Goal: Task Accomplishment & Management: Use online tool/utility

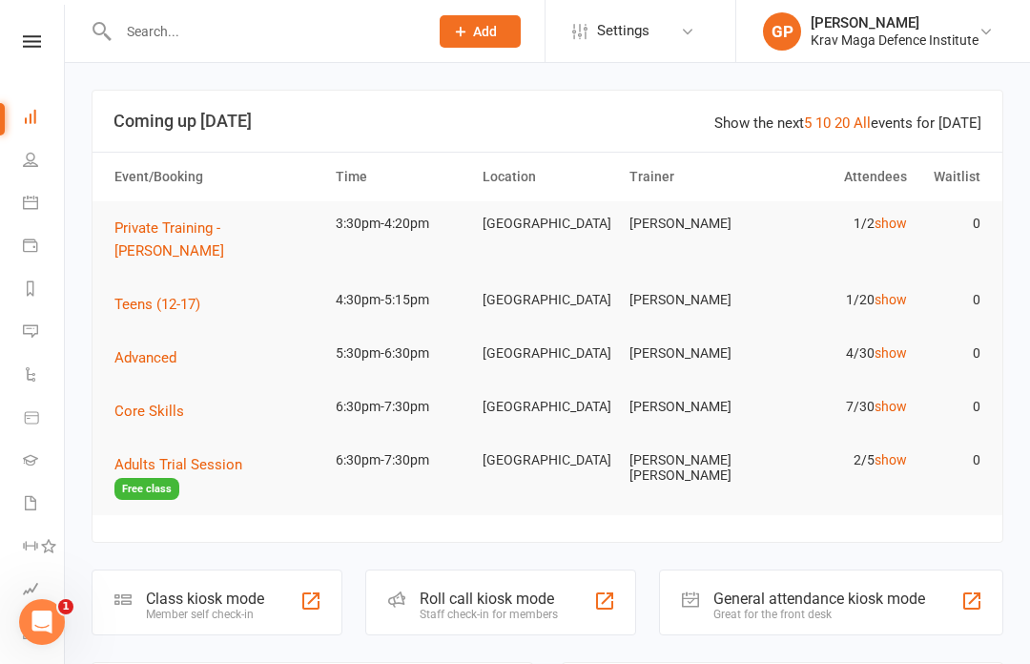
click at [12, 214] on li "Calendar" at bounding box center [32, 204] width 64 height 43
click at [16, 211] on li "Calendar" at bounding box center [32, 204] width 64 height 43
click at [36, 199] on icon at bounding box center [30, 202] width 15 height 15
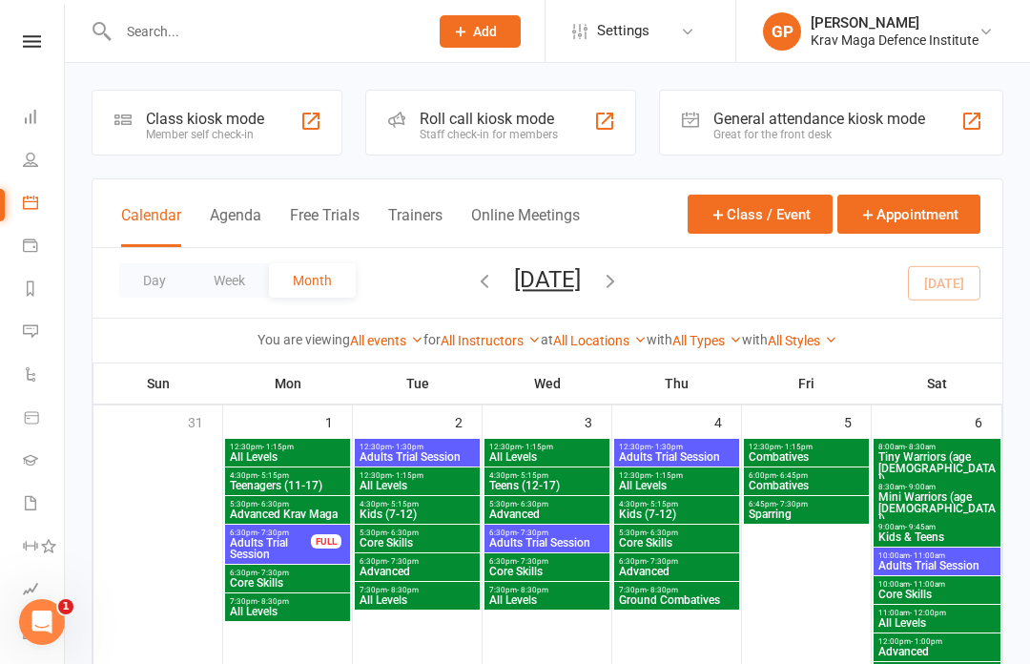
click at [236, 211] on button "Agenda" at bounding box center [235, 226] width 51 height 41
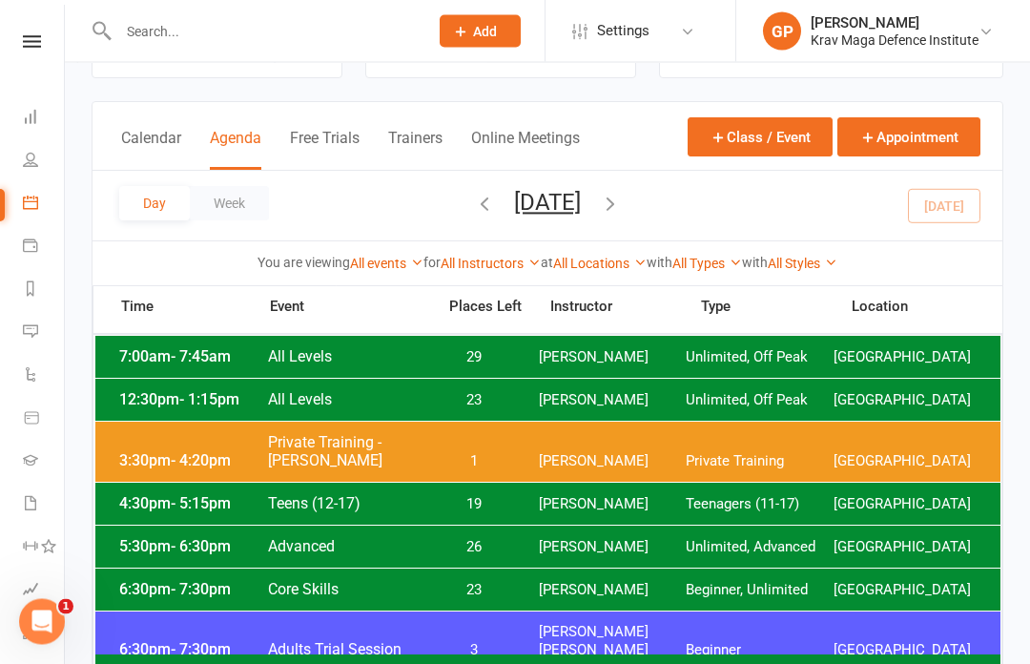
click at [666, 453] on span "[PERSON_NAME]" at bounding box center [613, 462] width 148 height 18
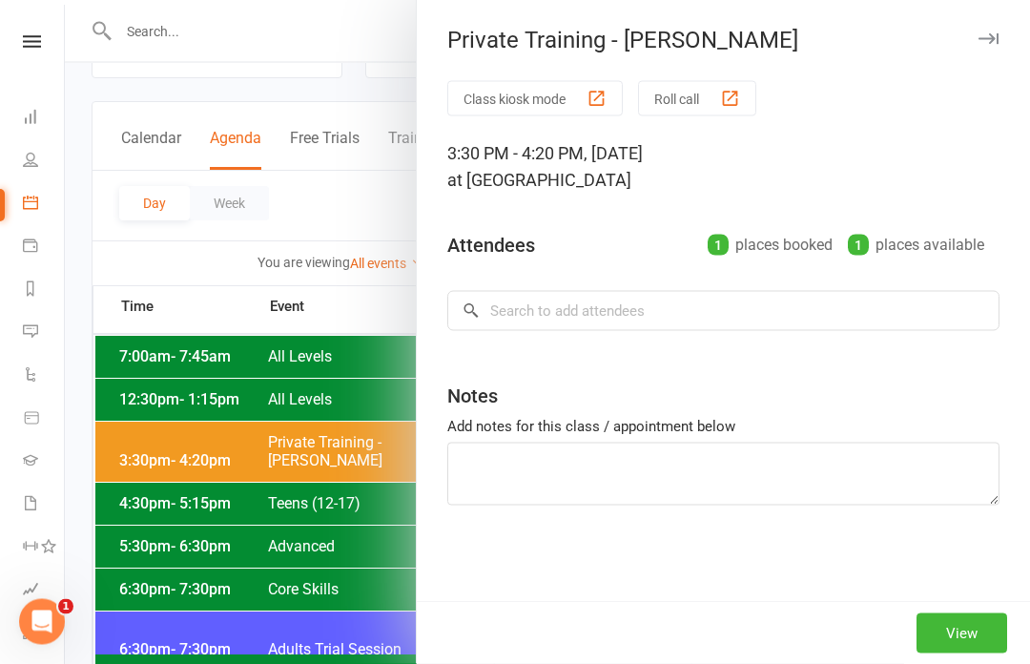
scroll to position [77, 0]
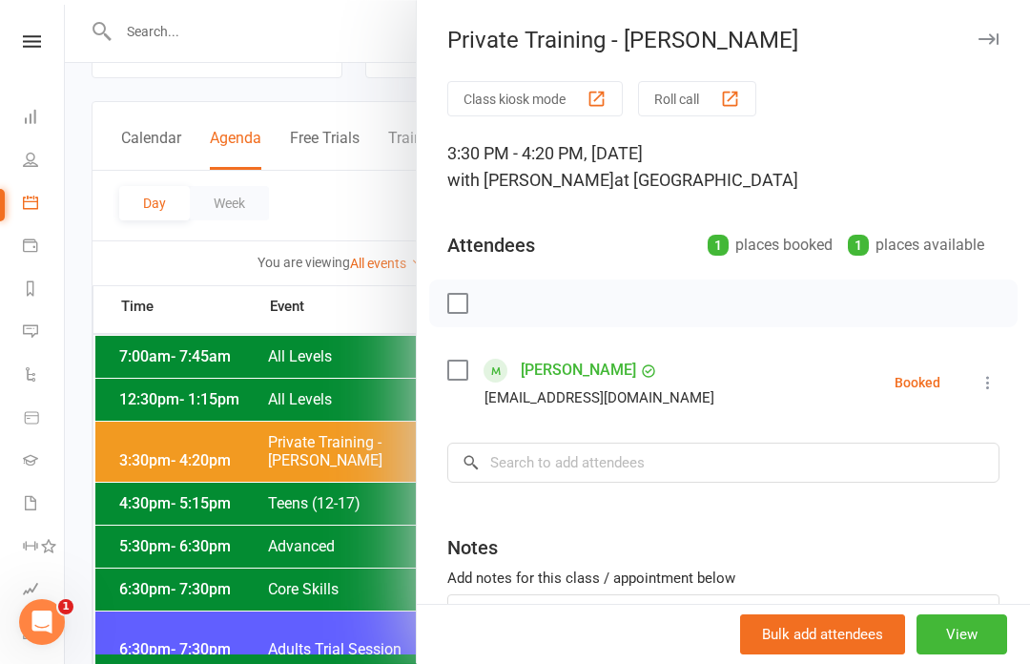
click at [973, 379] on li "[PERSON_NAME] [EMAIL_ADDRESS][DOMAIN_NAME] Booked More info Remove Check in Mar…" at bounding box center [723, 382] width 552 height 55
click at [983, 376] on icon at bounding box center [987, 382] width 19 height 19
click at [895, 483] on link "Check in" at bounding box center [903, 496] width 189 height 38
click at [330, 210] on div at bounding box center [547, 332] width 965 height 664
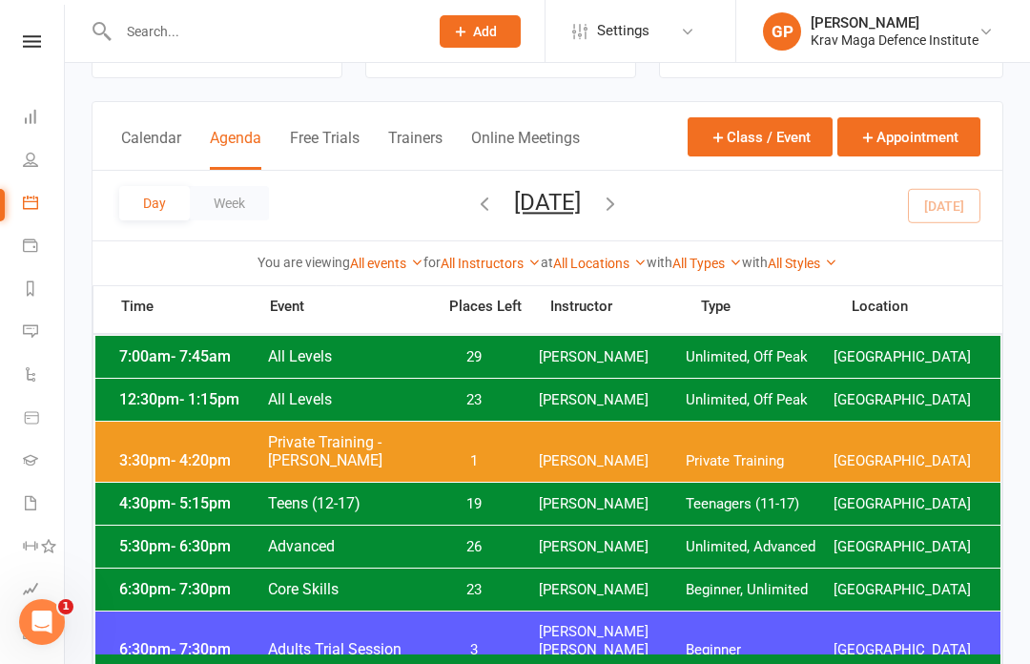
click at [471, 508] on span "19" at bounding box center [474, 504] width 100 height 18
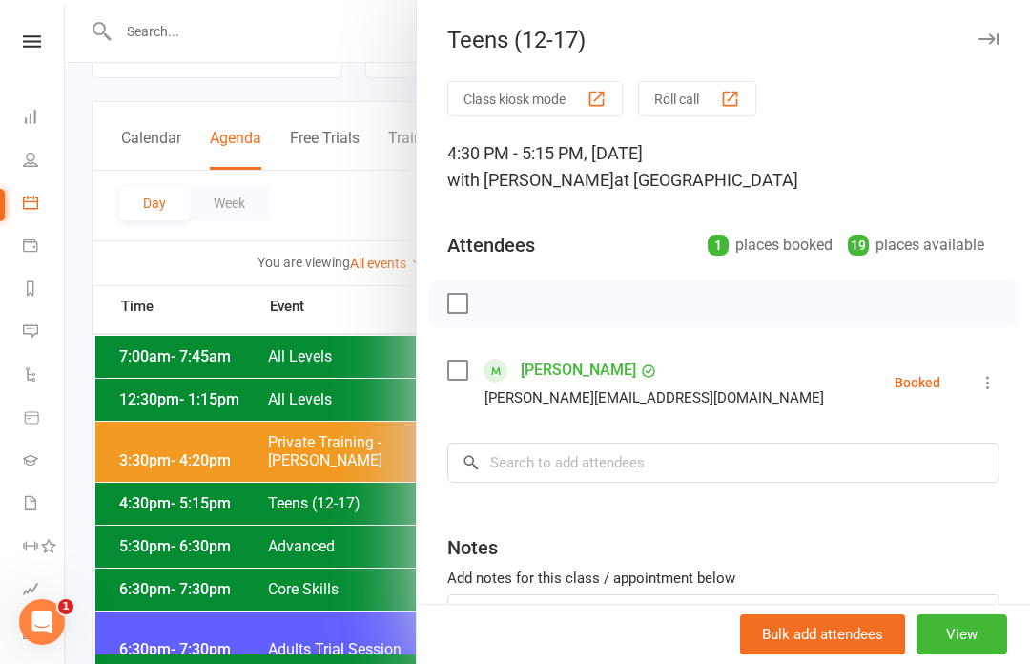
click at [548, 89] on button "Class kiosk mode" at bounding box center [534, 98] width 175 height 35
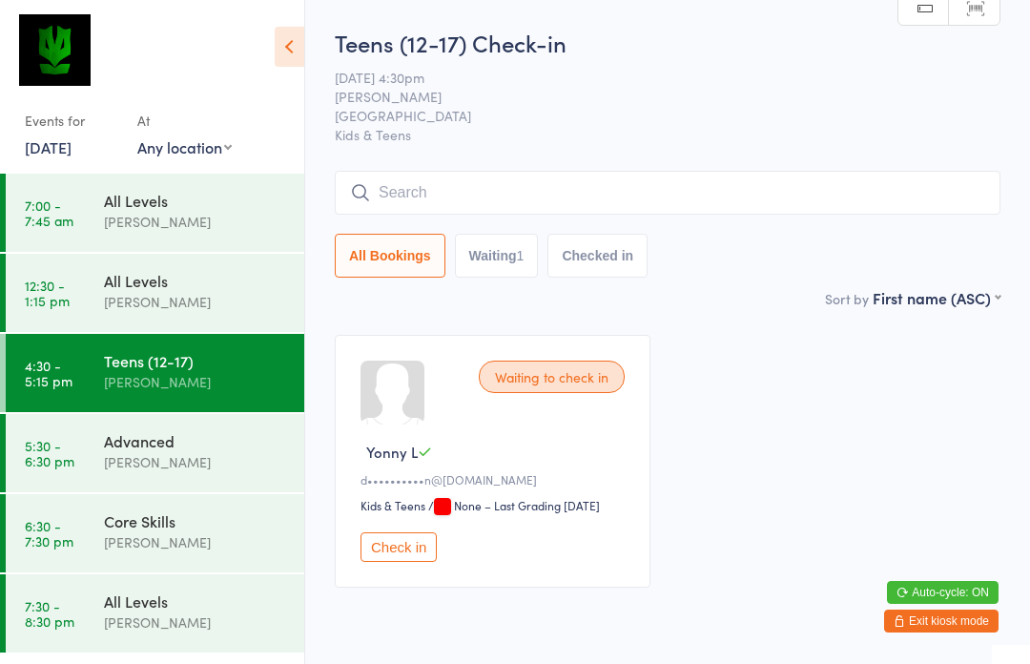
click at [626, 195] on input "search" at bounding box center [668, 193] width 666 height 44
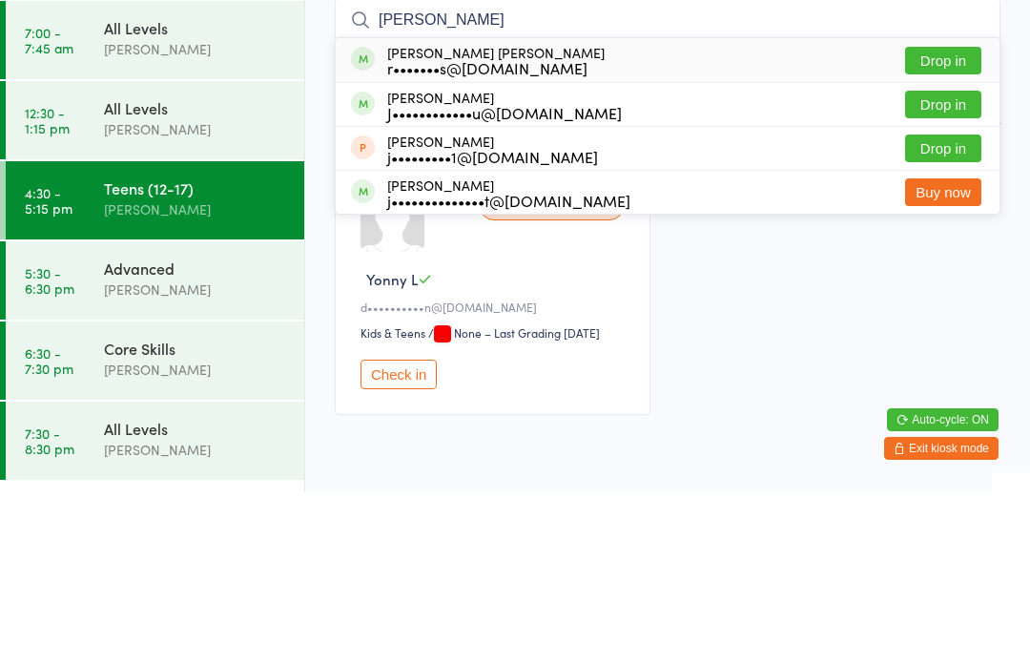
type input "Jensen"
click at [948, 219] on button "Drop in" at bounding box center [943, 233] width 76 height 28
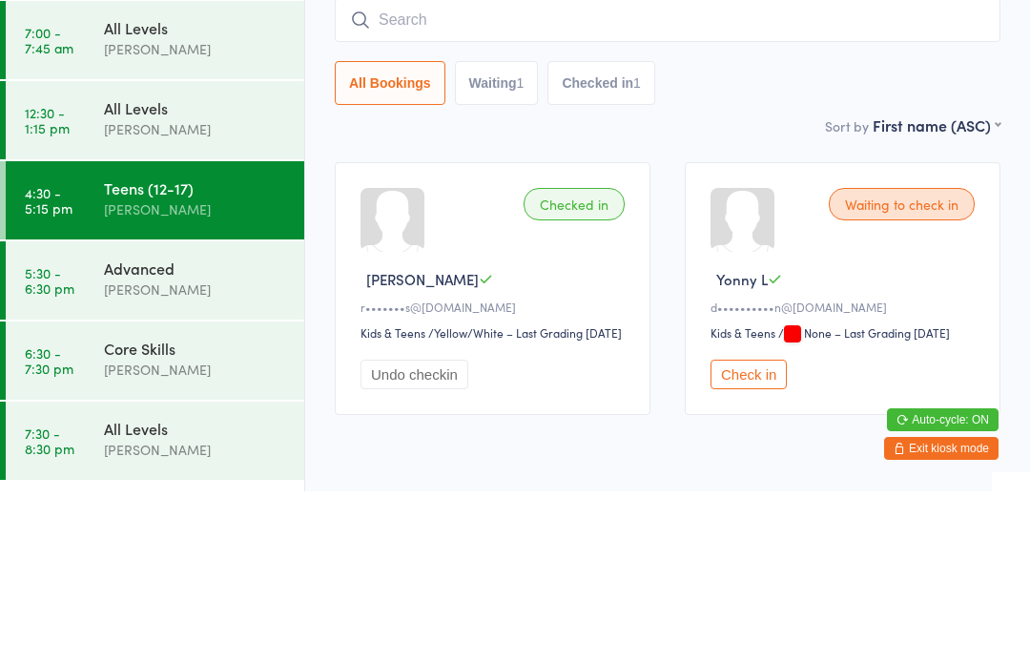
click at [546, 171] on input "search" at bounding box center [668, 193] width 666 height 44
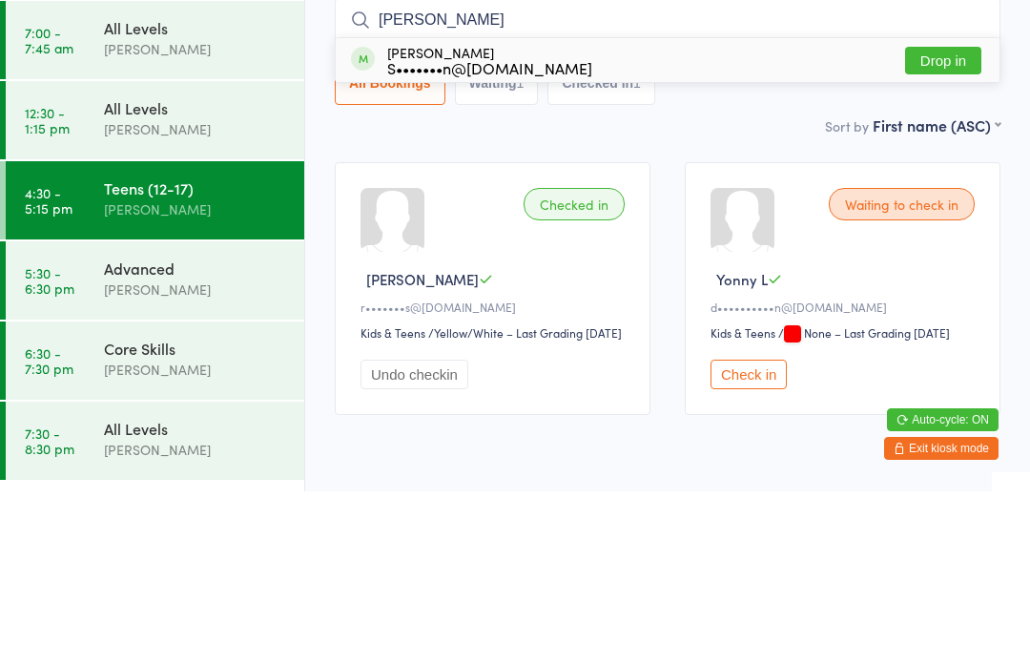
type input "Naomi"
click at [512, 217] on div "Naomi Levin S•••••••n@outlook.com" at bounding box center [489, 232] width 205 height 31
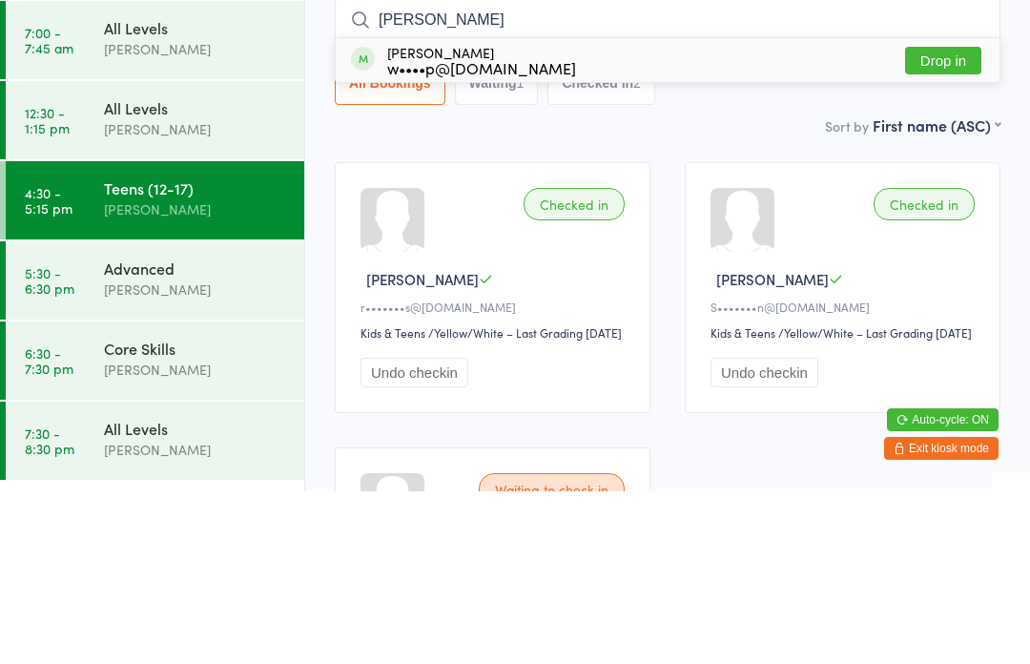
type input "Emma"
click at [949, 219] on button "Drop in" at bounding box center [943, 233] width 76 height 28
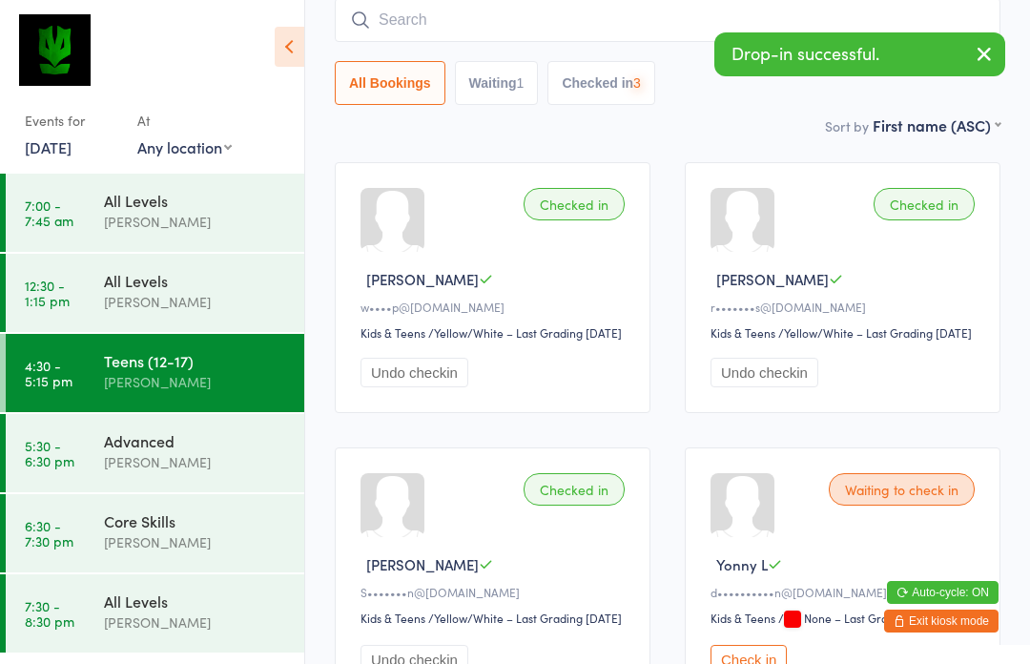
click at [793, 24] on input "search" at bounding box center [668, 20] width 666 height 44
type input "L"
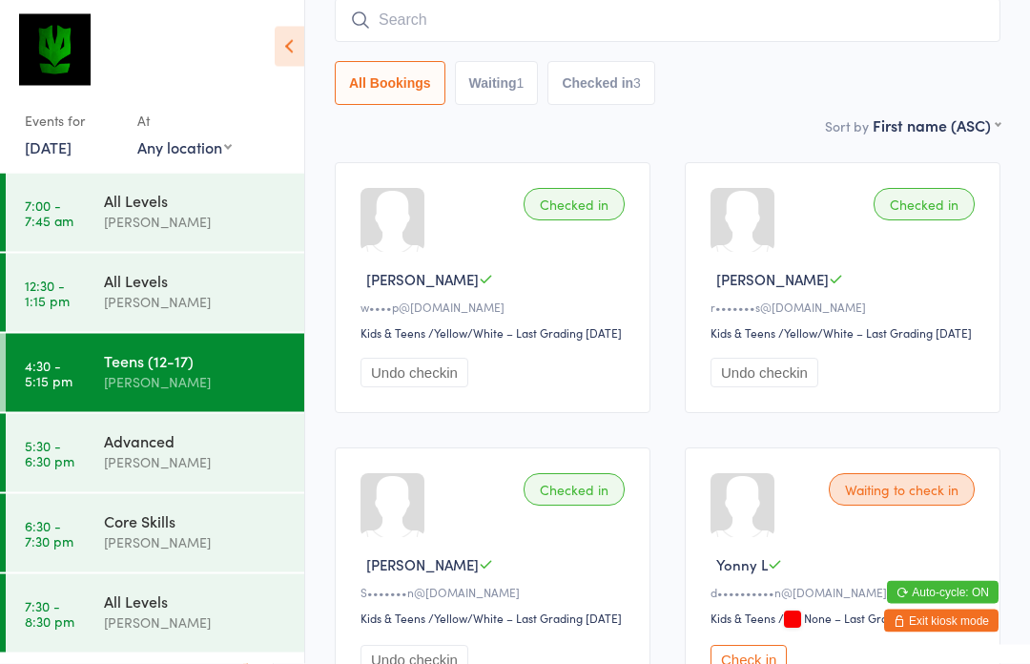
click at [703, 120] on div "Sort by First name (ASC) First name (ASC) First name (DESC) Last name (ASC) Las…" at bounding box center [668, 125] width 666 height 21
click at [491, 98] on button "Waiting 1" at bounding box center [497, 84] width 84 height 44
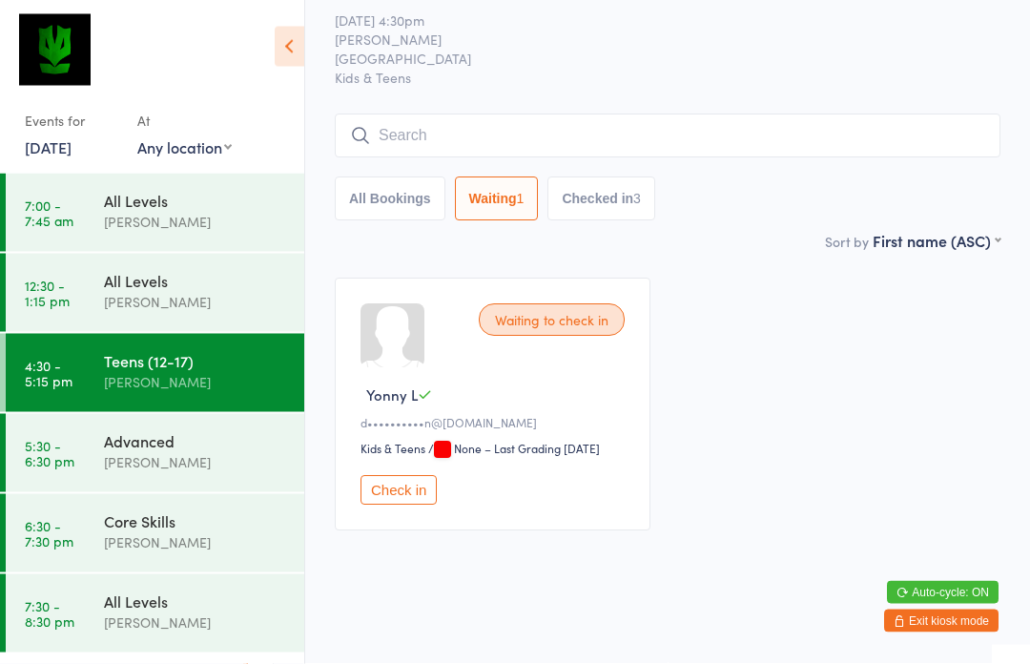
scroll to position [79, 0]
click at [399, 186] on button "All Bookings" at bounding box center [390, 199] width 111 height 44
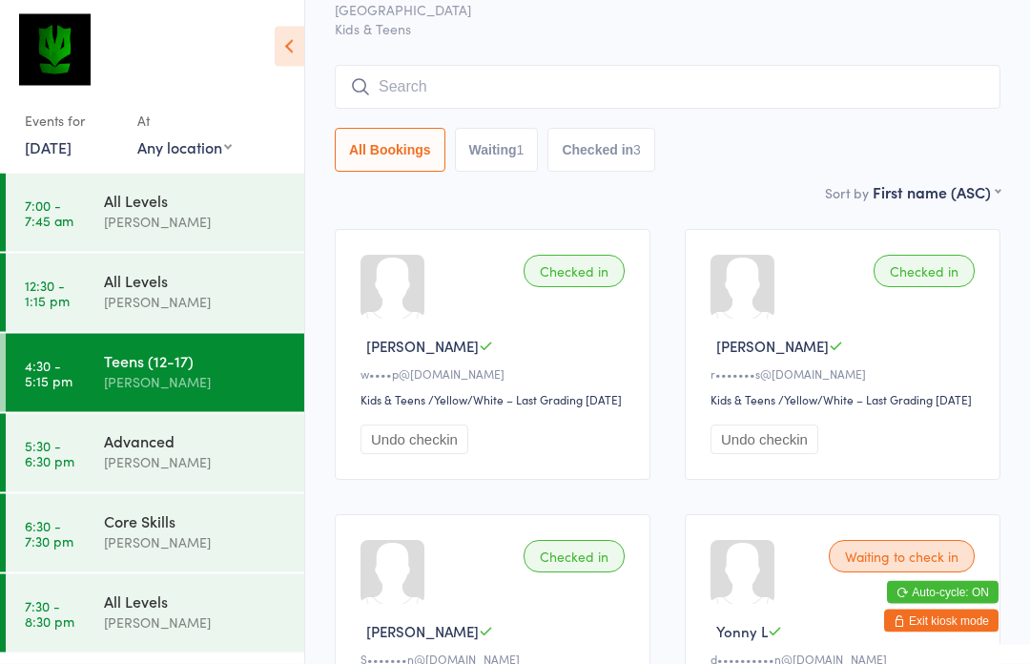
scroll to position [105, 0]
click at [739, 90] on input "search" at bounding box center [668, 88] width 666 height 44
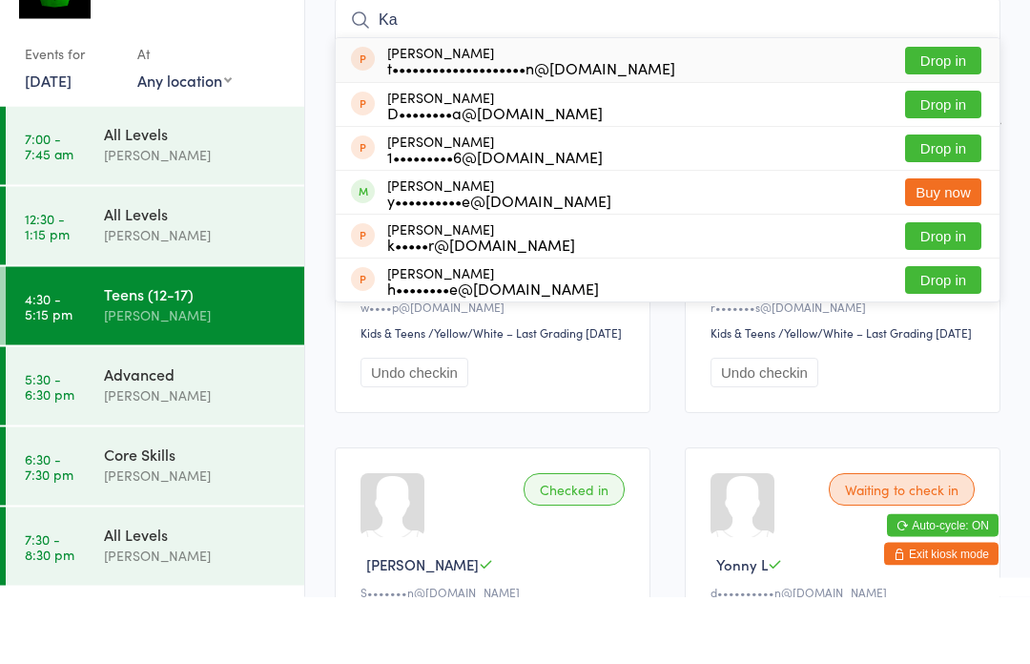
type input "K"
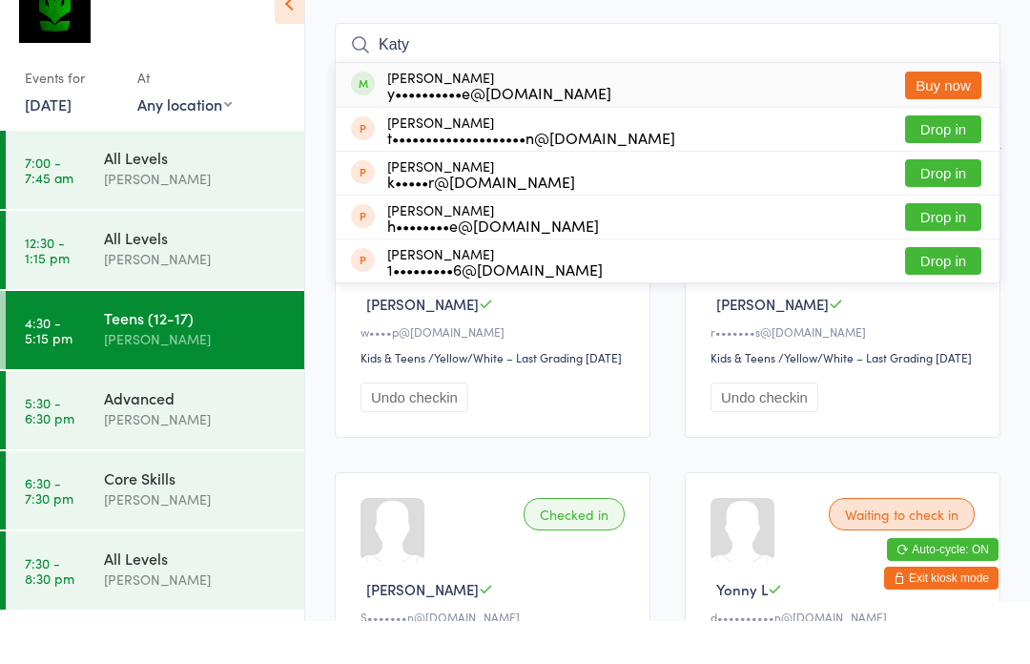
type input "Katy"
click at [940, 114] on button "Buy now" at bounding box center [943, 128] width 76 height 28
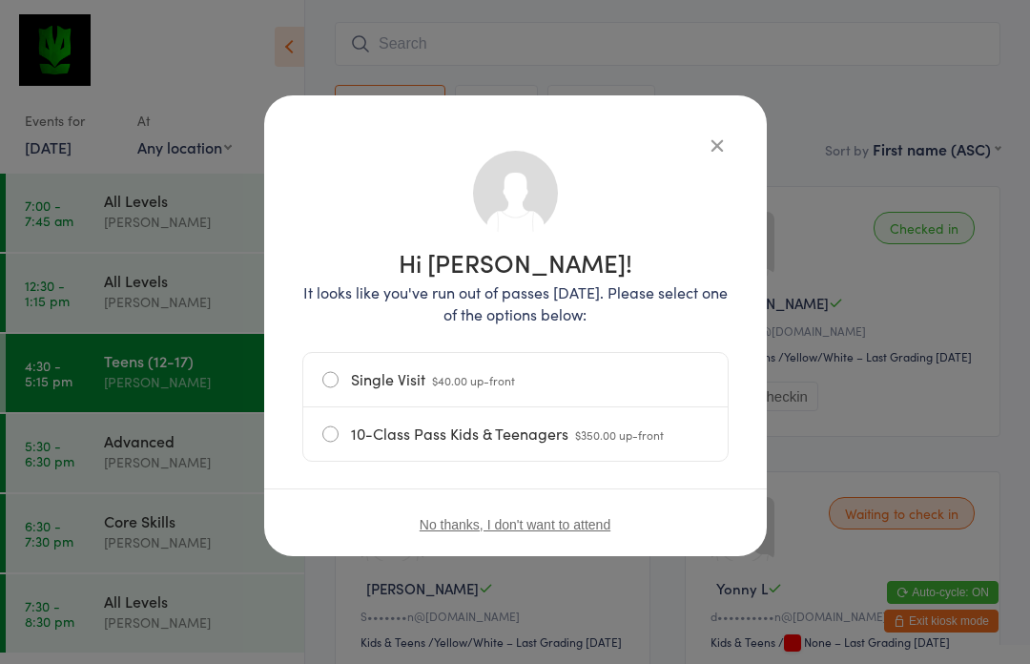
click at [721, 134] on icon "button" at bounding box center [717, 144] width 21 height 21
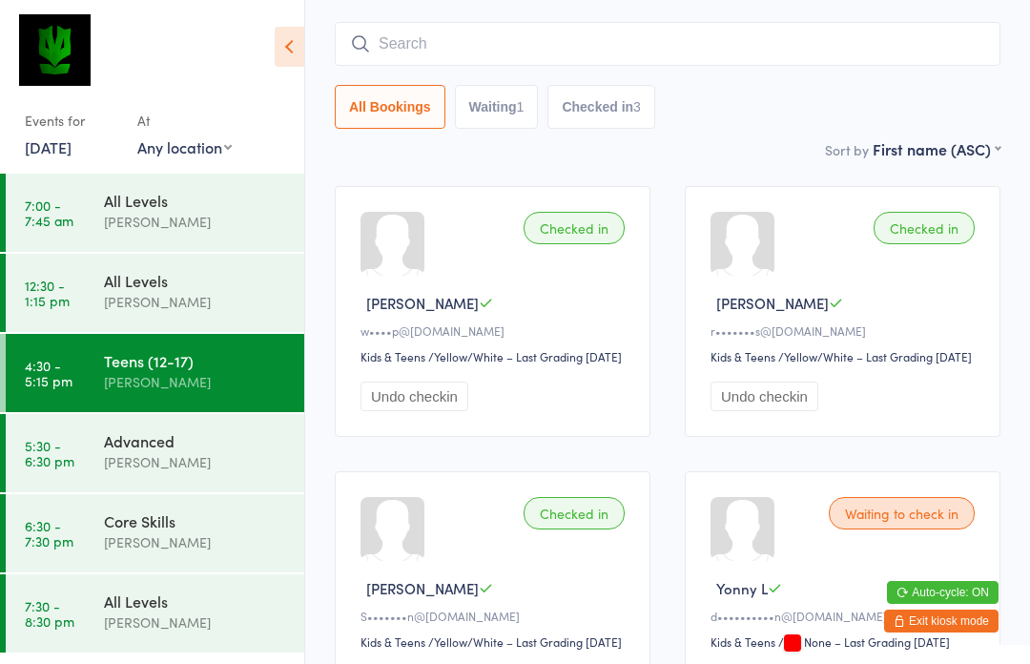
click at [775, 37] on input "search" at bounding box center [668, 44] width 666 height 44
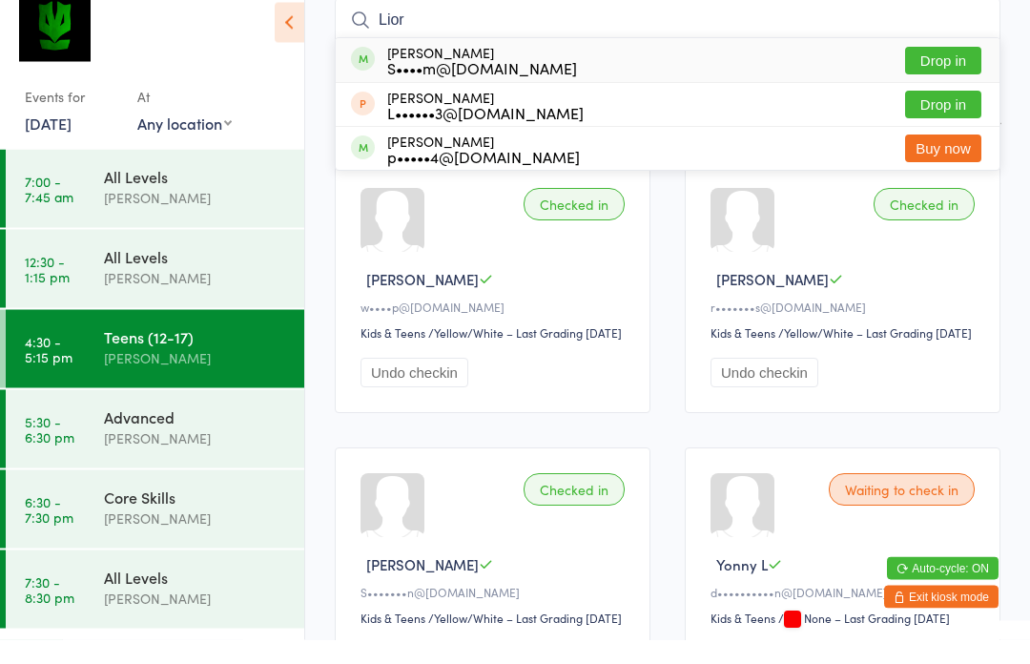
type input "Lior"
click at [940, 72] on button "Drop in" at bounding box center [943, 86] width 76 height 28
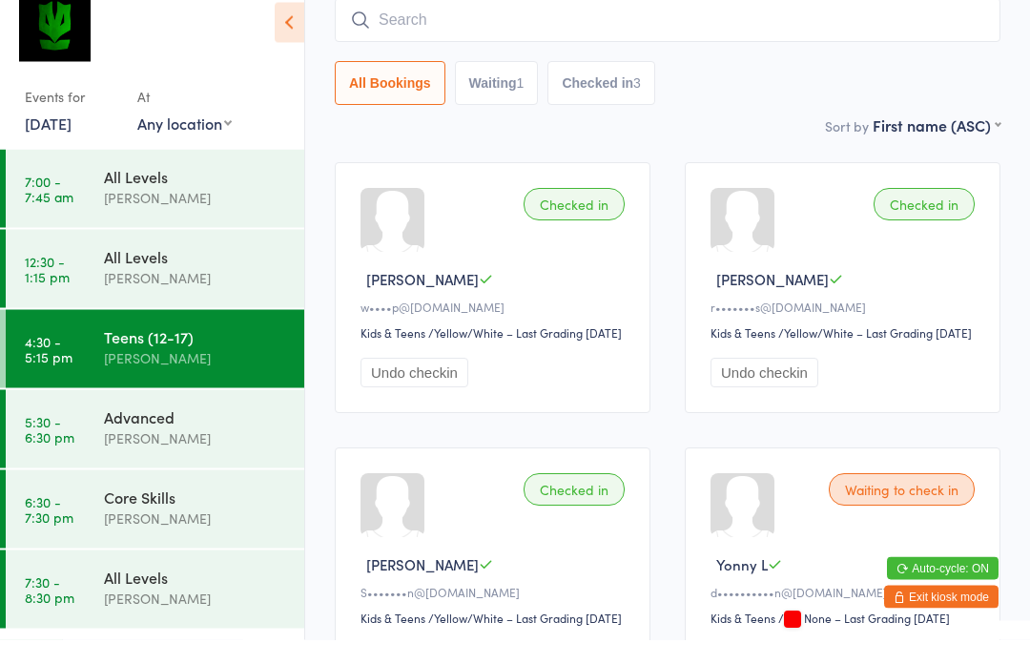
scroll to position [173, 0]
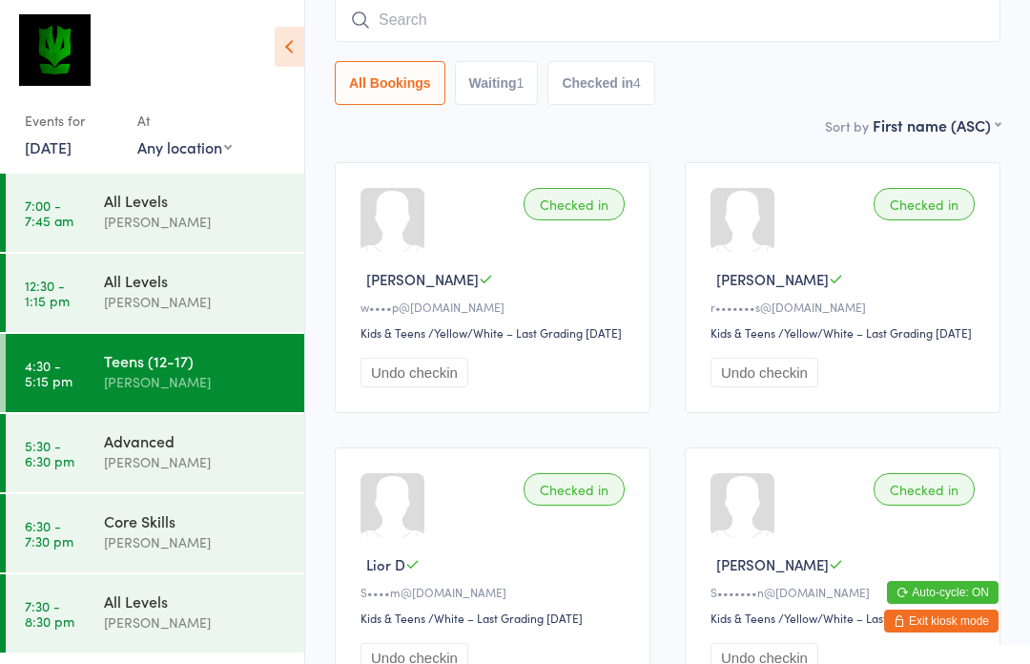
click at [830, 13] on input "search" at bounding box center [668, 20] width 666 height 44
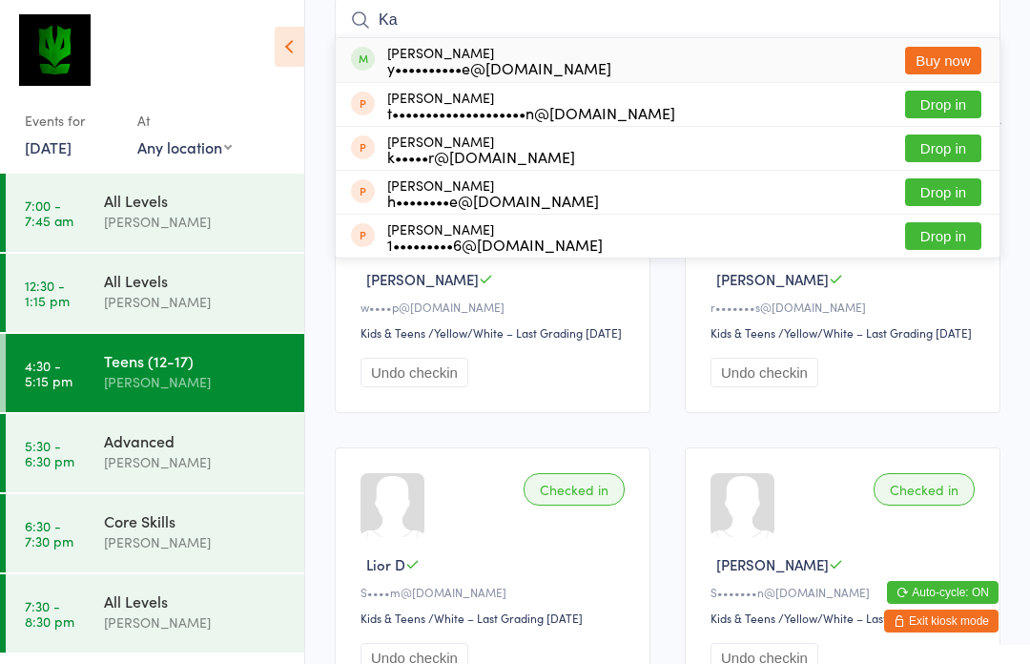
type input "K"
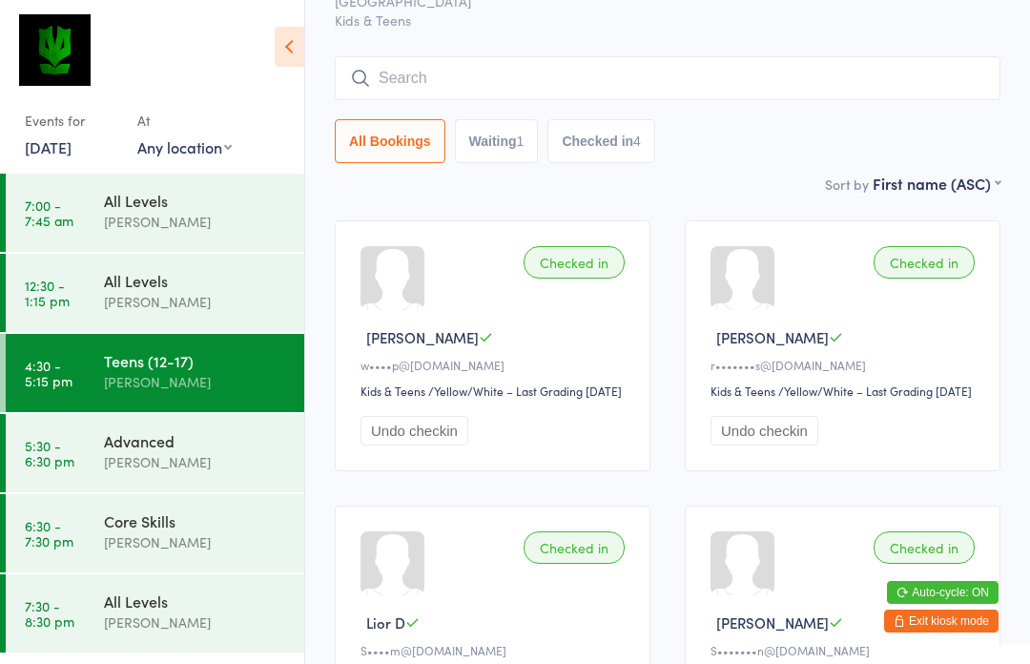
scroll to position [109, 0]
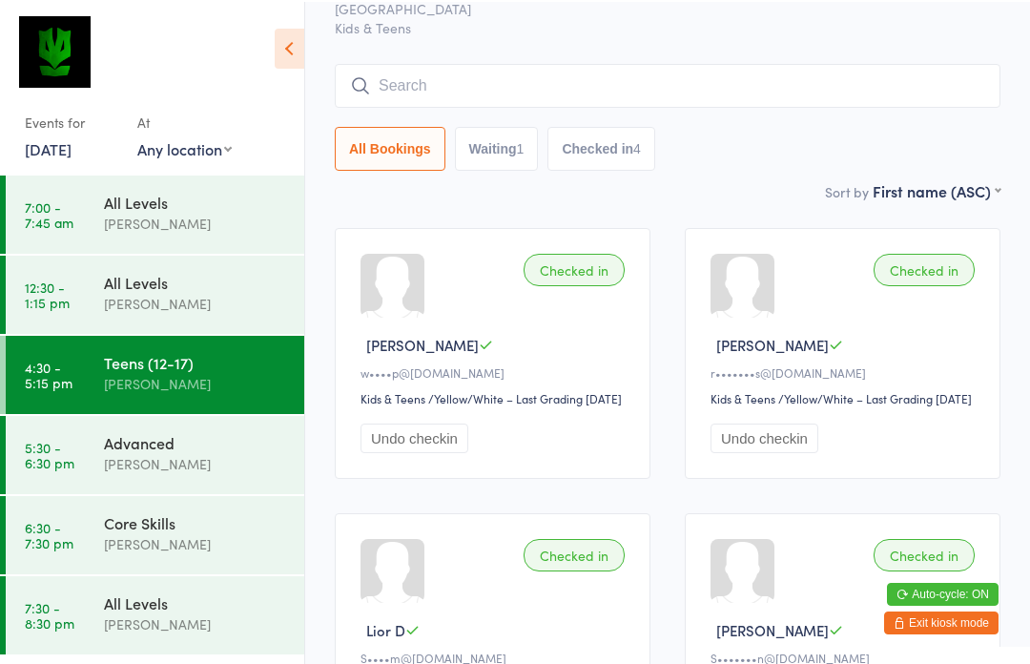
click at [659, 76] on input "search" at bounding box center [668, 84] width 666 height 44
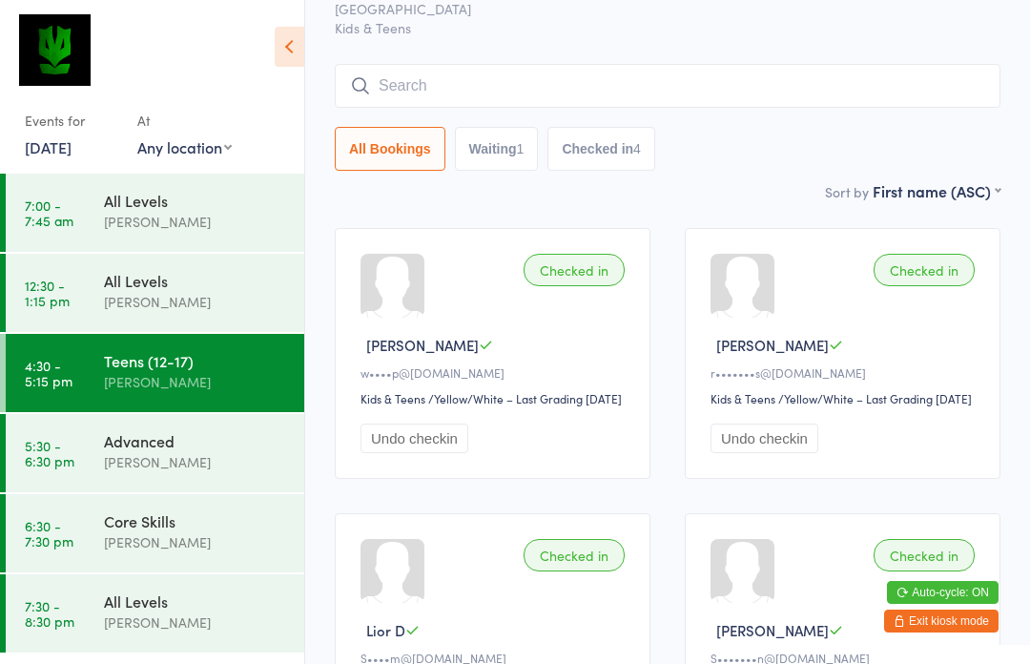
scroll to position [106, 0]
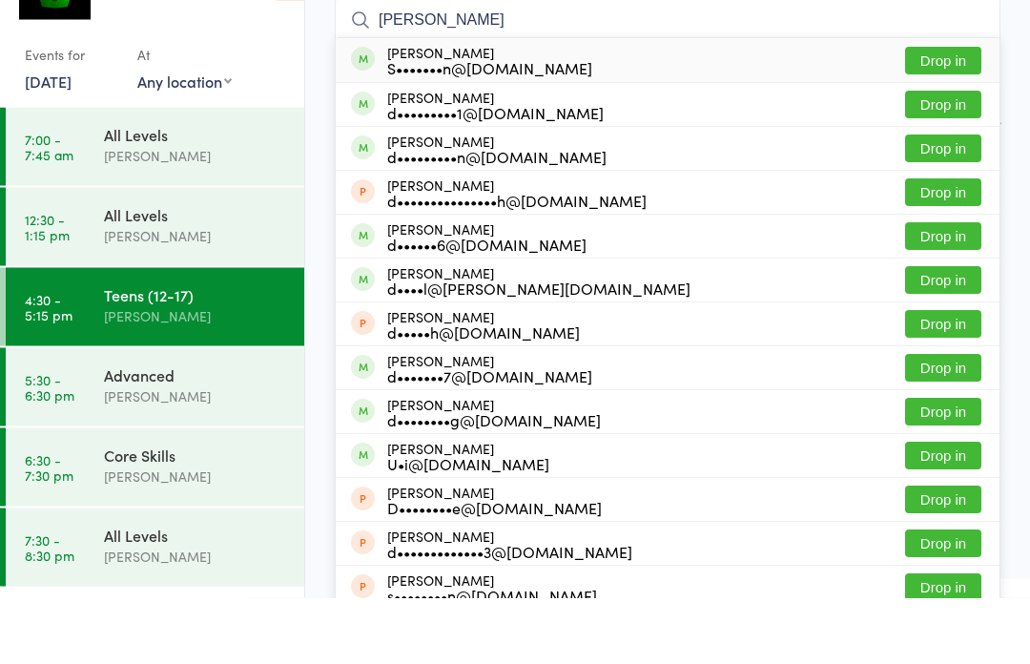
type input "Daniel l"
click at [946, 113] on button "Drop in" at bounding box center [943, 127] width 76 height 28
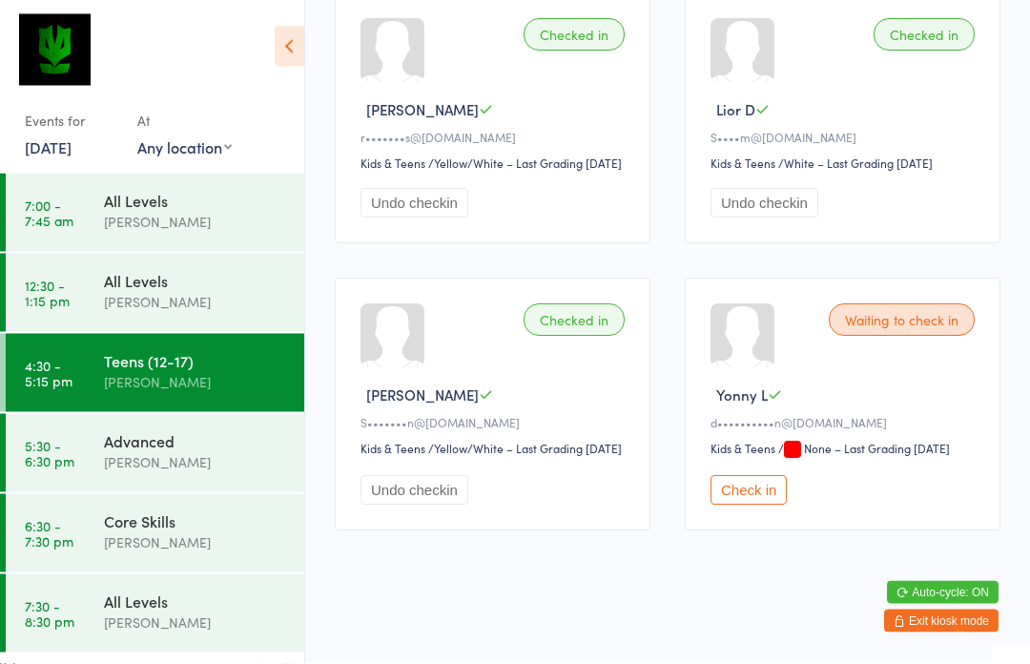
scroll to position [645, 0]
click at [748, 505] on button "Check in" at bounding box center [748, 491] width 76 height 30
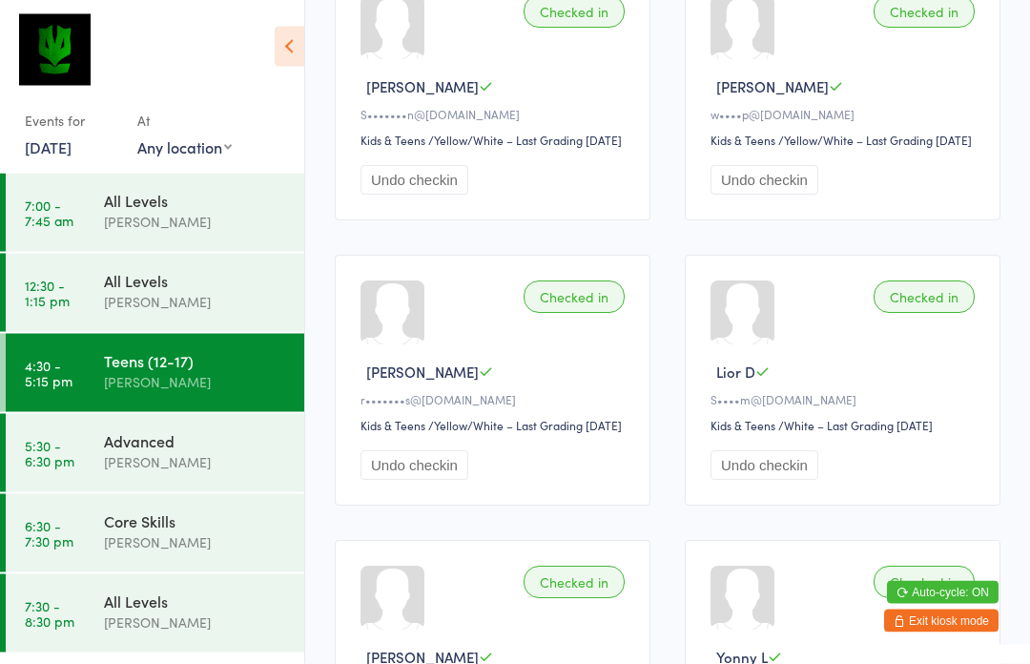
scroll to position [0, 0]
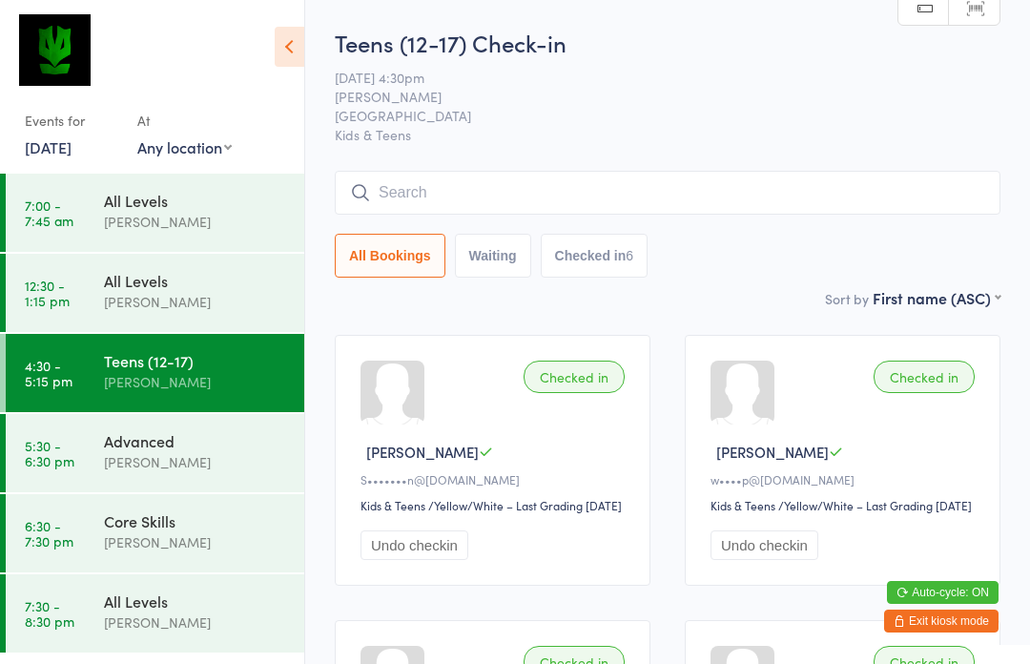
click at [522, 197] on input "search" at bounding box center [668, 193] width 666 height 44
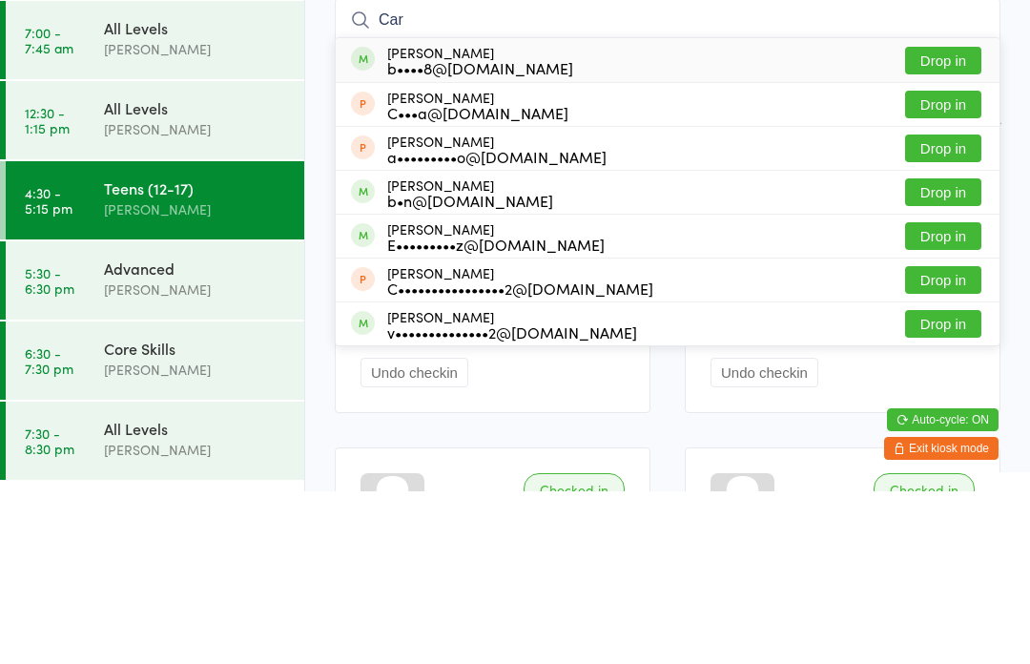
type input "Car"
click at [953, 395] on button "Drop in" at bounding box center [943, 409] width 76 height 28
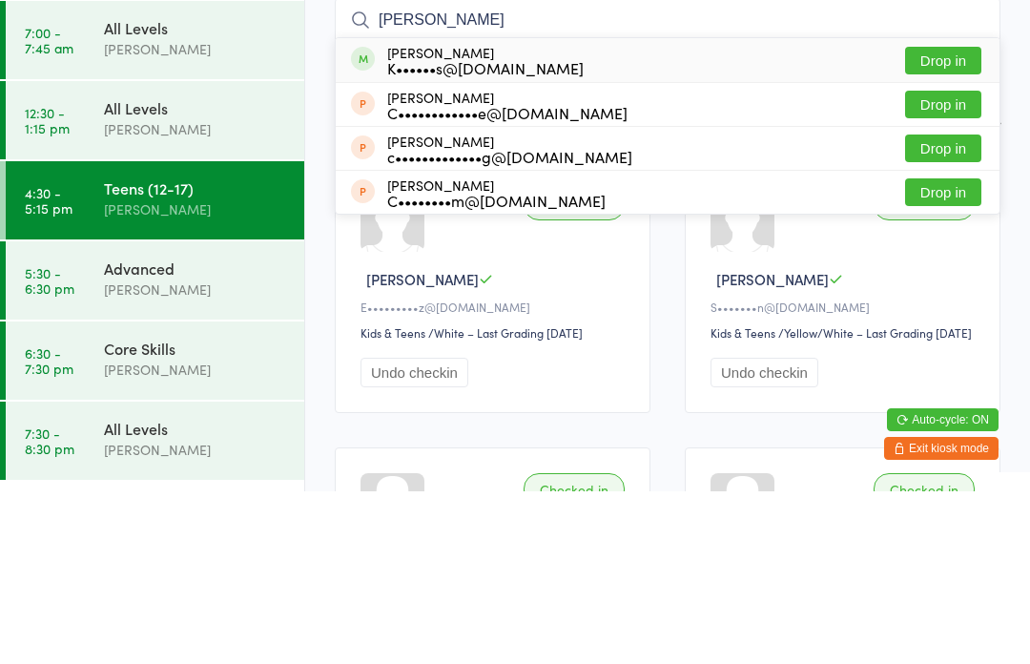
type input "Chloe rockli"
click at [953, 219] on button "Drop in" at bounding box center [943, 233] width 76 height 28
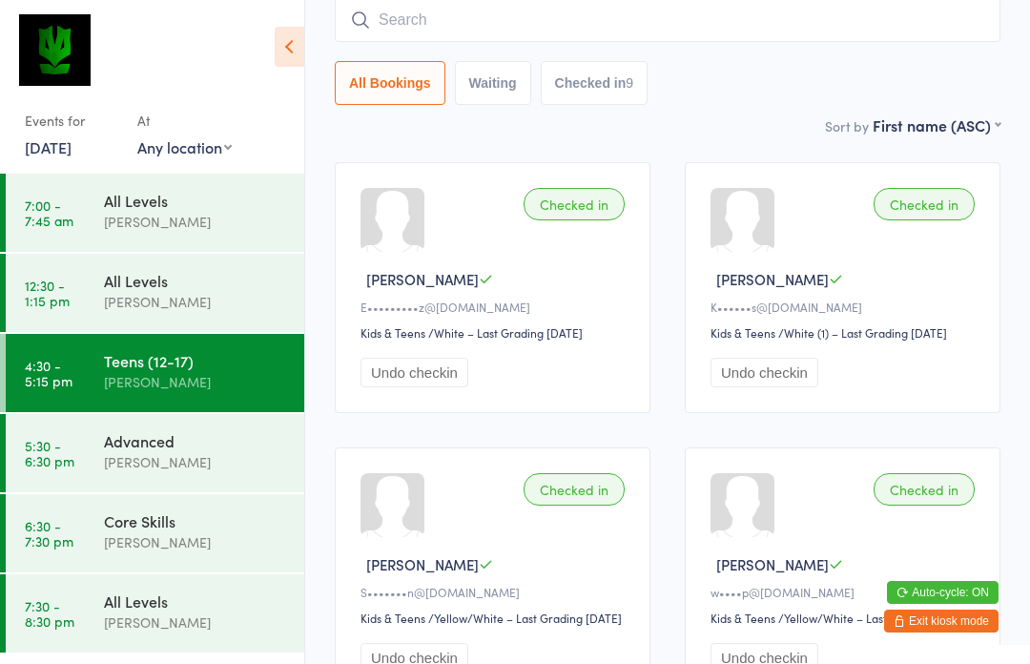
click at [761, 38] on input "search" at bounding box center [668, 20] width 666 height 44
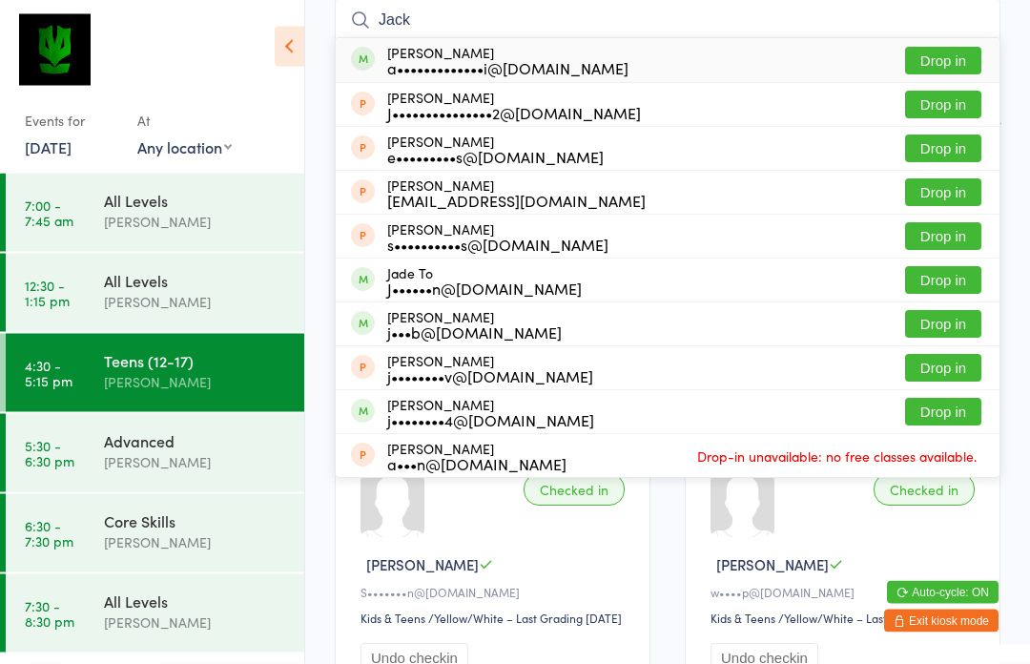
type input "Jack"
click at [946, 52] on button "Drop in" at bounding box center [943, 62] width 76 height 28
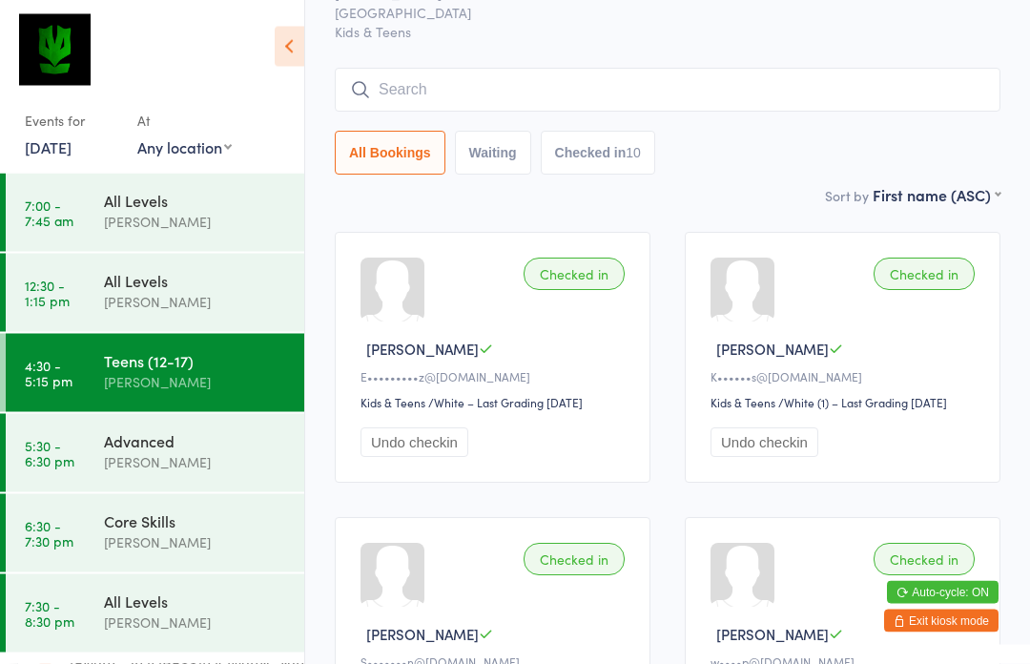
scroll to position [91, 0]
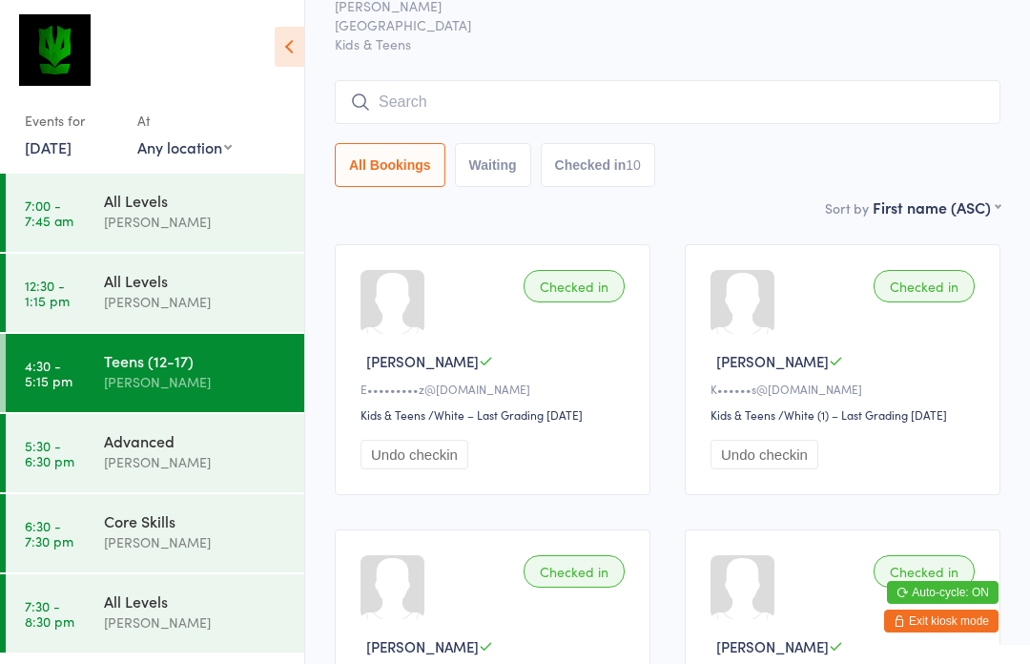
click at [737, 88] on input "search" at bounding box center [668, 102] width 666 height 44
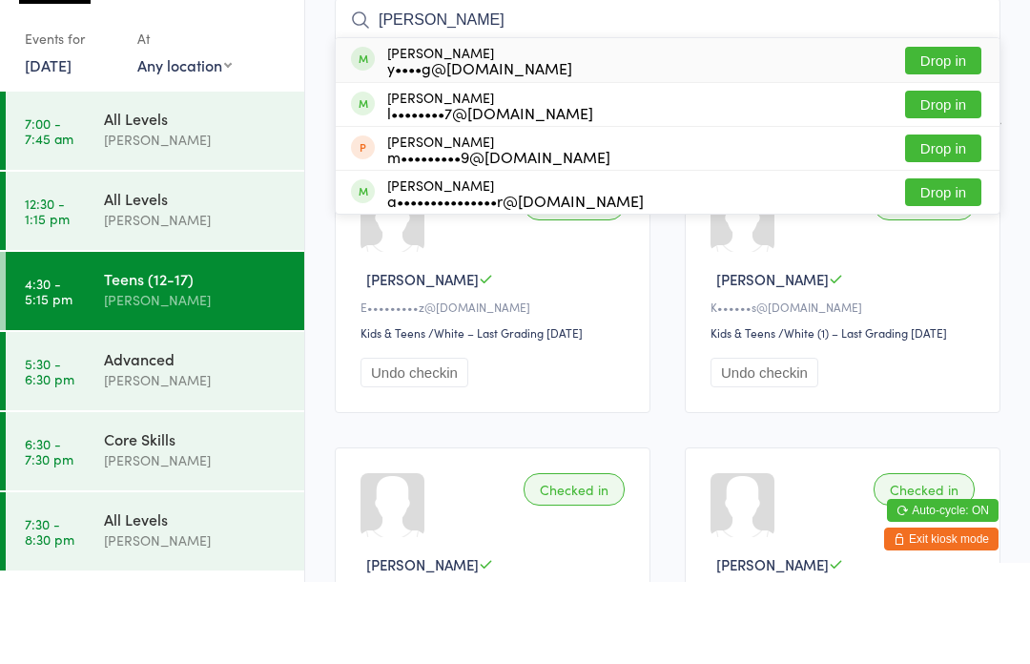
type input "Luka"
click at [952, 129] on button "Drop in" at bounding box center [943, 143] width 76 height 28
